Goal: Unclear: Browse casually

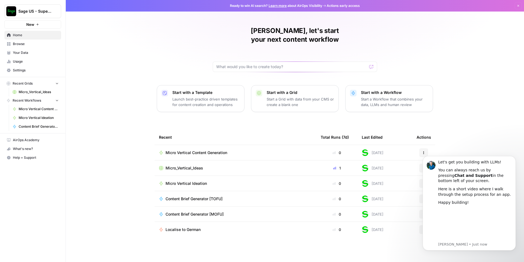
click at [112, 40] on div "[PERSON_NAME], let's start your next content workflow Start with a Template Lau…" at bounding box center [295, 131] width 459 height 262
drag, startPoint x: 121, startPoint y: 50, endPoint x: 114, endPoint y: 12, distance: 38.6
click at [121, 49] on div "[PERSON_NAME], let's start your next content workflow Start with a Template Lau…" at bounding box center [295, 131] width 459 height 262
click at [146, 28] on div "[PERSON_NAME], let's start your next content workflow Start with a Template Lau…" at bounding box center [295, 131] width 459 height 262
